Goal: Check status

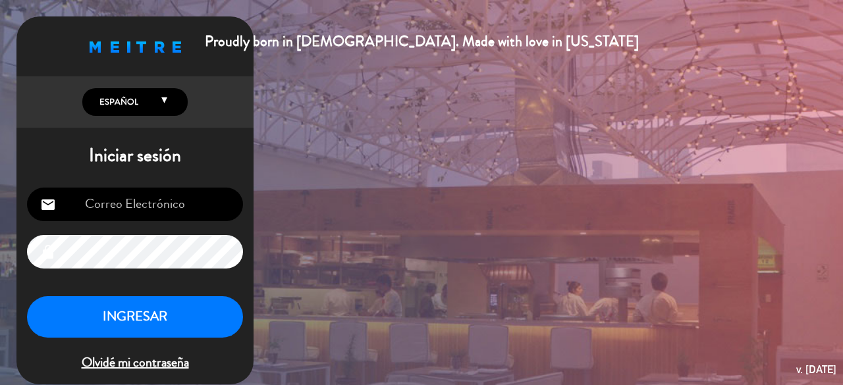
type input "[EMAIL_ADDRESS][DOMAIN_NAME]"
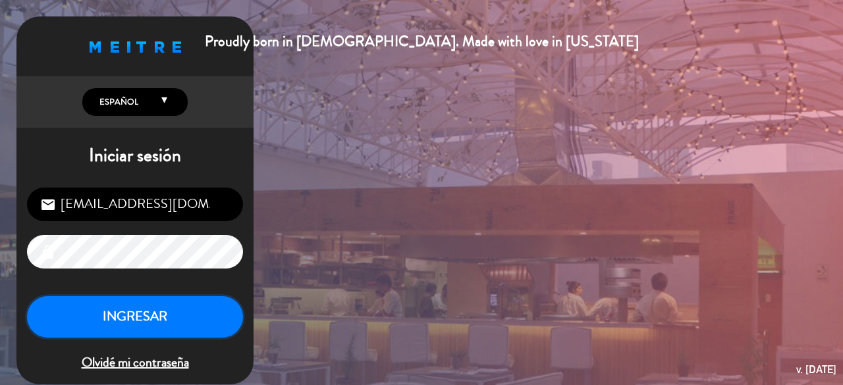
click at [186, 319] on button "INGRESAR" at bounding box center [135, 316] width 216 height 41
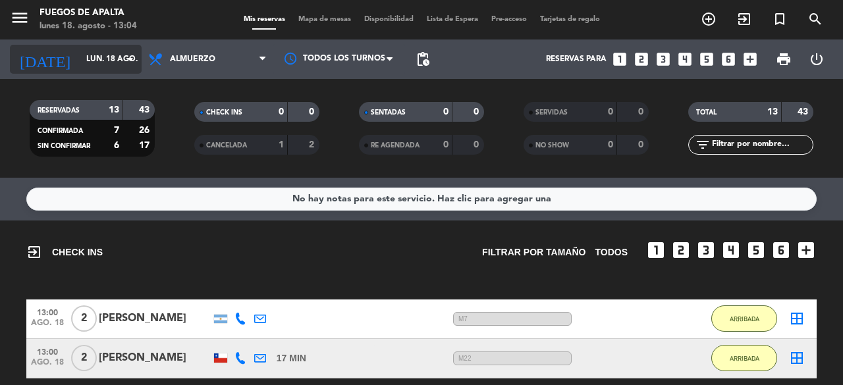
click at [93, 55] on input "lun. 18 ago." at bounding box center [132, 59] width 105 height 22
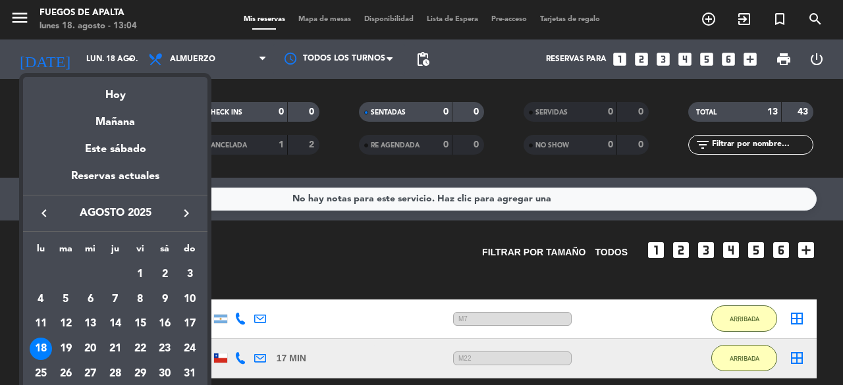
click at [297, 266] on div at bounding box center [421, 192] width 843 height 385
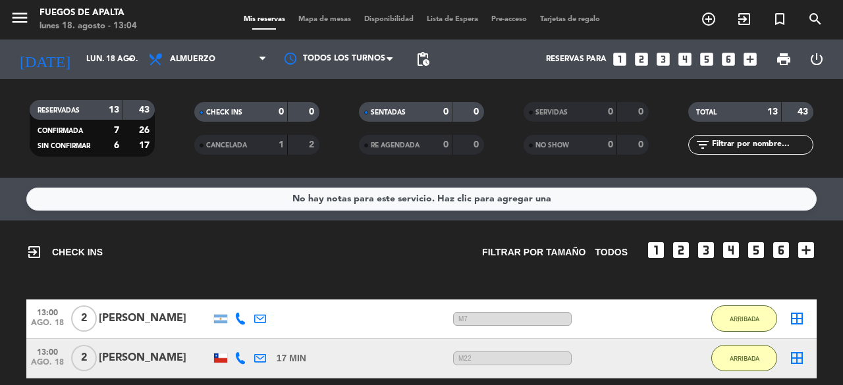
click at [672, 288] on div "exit_to_app CHECK INS Filtrar por tamaño TODOS looks_one looks_two looks_3 look…" at bounding box center [421, 315] width 843 height 188
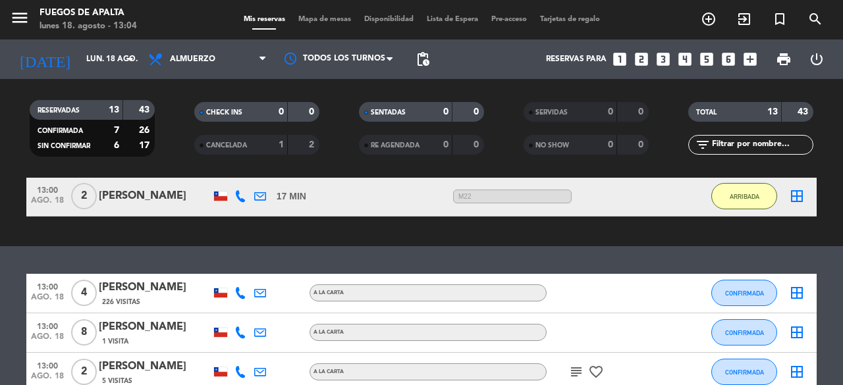
scroll to position [217, 0]
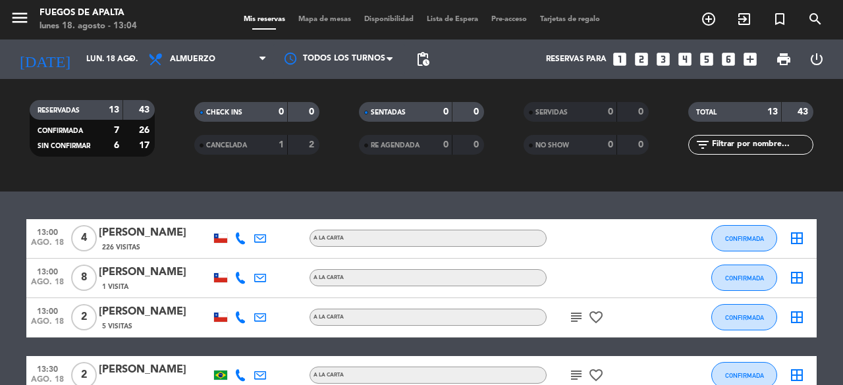
click at [575, 321] on icon "subject" at bounding box center [576, 317] width 16 height 16
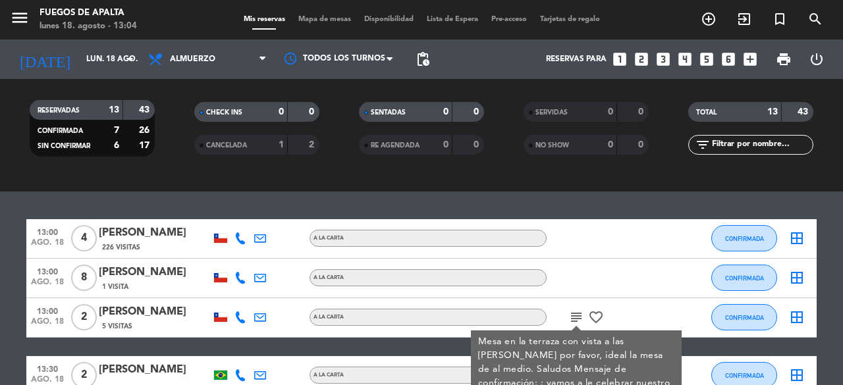
click at [575, 321] on icon "subject" at bounding box center [576, 317] width 16 height 16
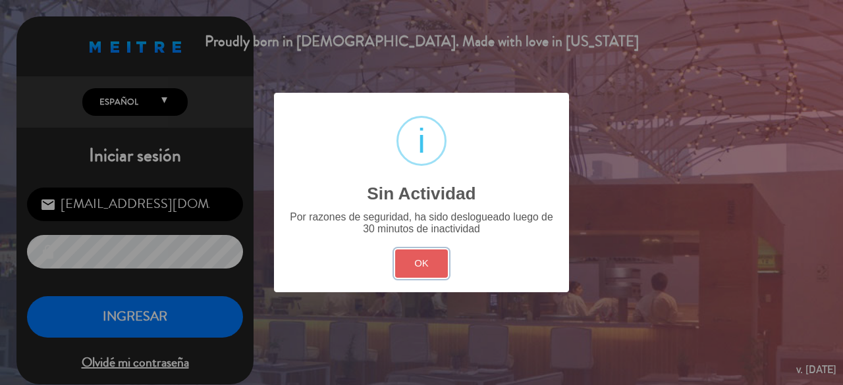
click at [433, 267] on button "OK" at bounding box center [421, 263] width 53 height 28
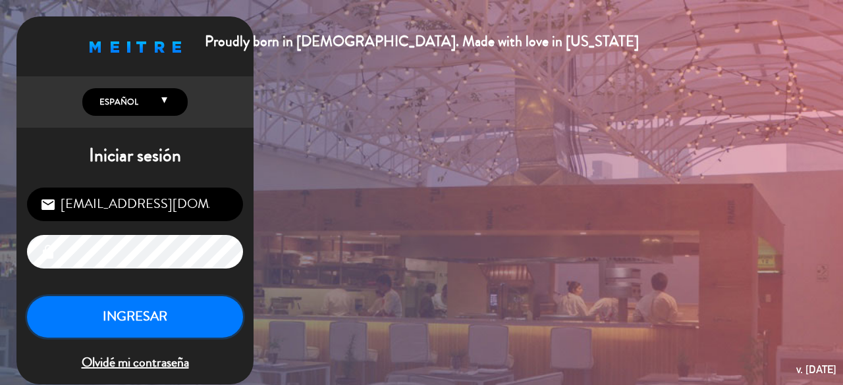
click at [118, 303] on button "INGRESAR" at bounding box center [135, 316] width 216 height 41
